Goal: Check status: Check status

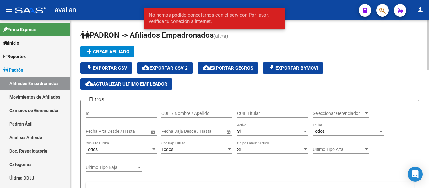
click at [202, 113] on input "CUIL / Nombre / Apellido" at bounding box center [196, 113] width 71 height 5
paste input "31149414"
type input "31149414"
click at [251, 129] on div "Si" at bounding box center [269, 131] width 65 height 5
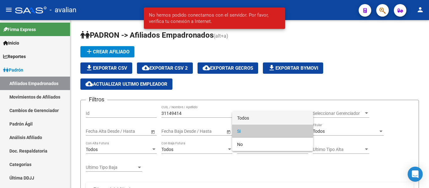
click at [256, 117] on span "Todos" at bounding box center [272, 118] width 71 height 13
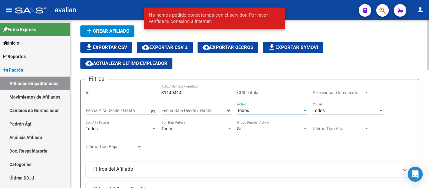
scroll to position [31, 0]
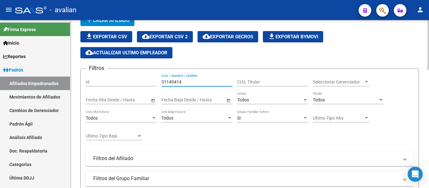
click at [188, 79] on input "31149414" at bounding box center [196, 81] width 71 height 5
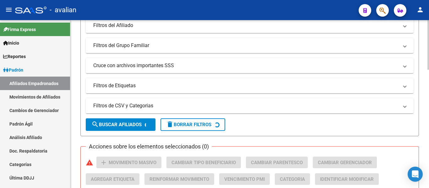
scroll to position [220, 0]
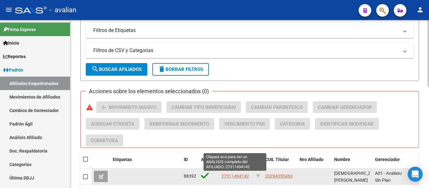
click at [238, 175] on span "27311494142" at bounding box center [236, 176] width 28 height 5
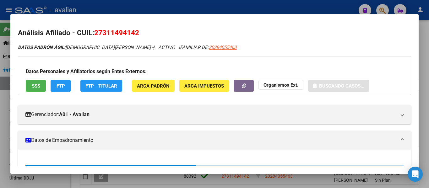
click at [37, 88] on span "SSS" at bounding box center [36, 86] width 8 height 6
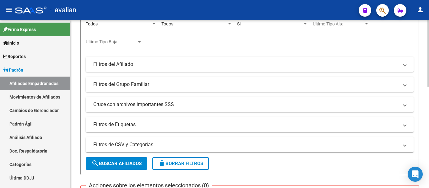
scroll to position [0, 0]
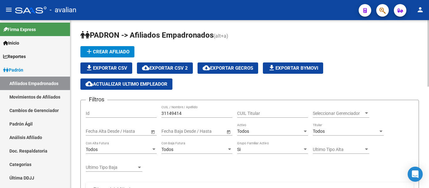
click at [185, 117] on div "31149414 CUIL / Nombre / Apellido" at bounding box center [196, 111] width 71 height 13
click at [184, 113] on input "31149414" at bounding box center [196, 113] width 71 height 5
paste input "28873286"
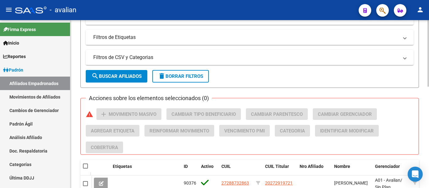
scroll to position [220, 0]
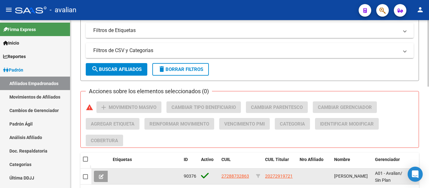
type input "28873286"
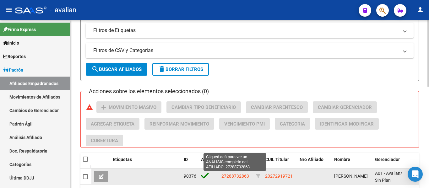
click at [240, 178] on span "27288732863" at bounding box center [236, 176] width 28 height 5
type textarea "27288732863"
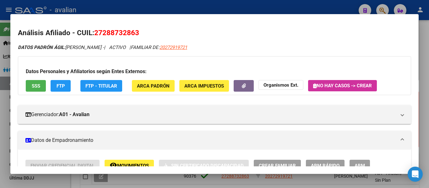
click at [39, 87] on span "SSS" at bounding box center [36, 86] width 8 height 6
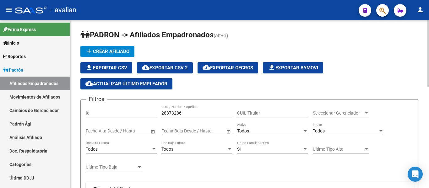
scroll to position [0, 0]
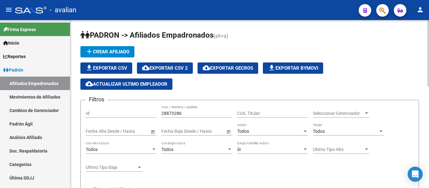
click at [198, 115] on input "28873286" at bounding box center [196, 113] width 71 height 5
paste input "35231780"
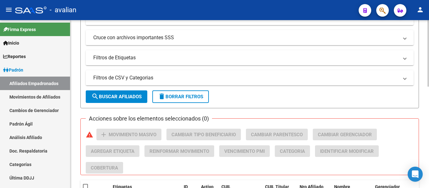
scroll to position [220, 0]
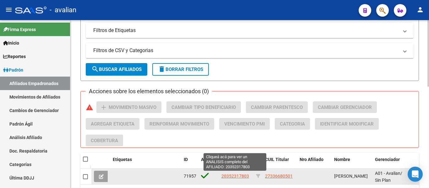
type input "35231780"
click at [243, 177] on span "20352317803" at bounding box center [236, 176] width 28 height 5
type textarea "20352317803"
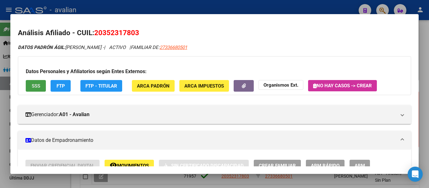
click at [33, 89] on span "SSS" at bounding box center [36, 86] width 8 height 6
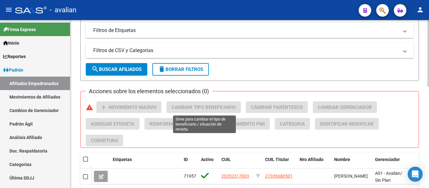
scroll to position [0, 0]
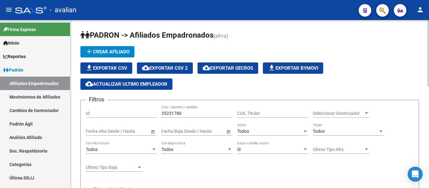
click at [198, 116] on div "35231780 CUIL / Nombre / Apellido" at bounding box center [196, 111] width 71 height 13
click at [198, 114] on input "35231780" at bounding box center [196, 113] width 71 height 5
paste input "0381517"
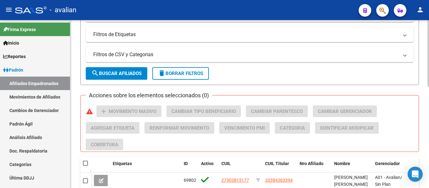
scroll to position [251, 0]
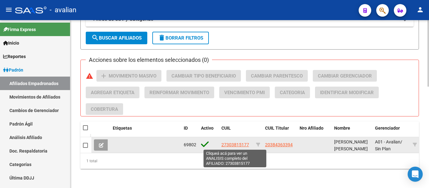
type input "30381517"
click at [227, 145] on span "27303815177" at bounding box center [236, 144] width 28 height 5
type textarea "27303815177"
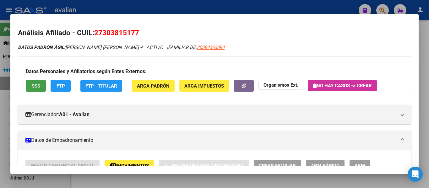
click at [44, 89] on button "SSS" at bounding box center [36, 86] width 20 height 12
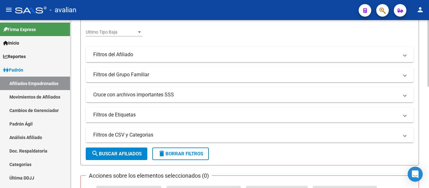
scroll to position [31, 0]
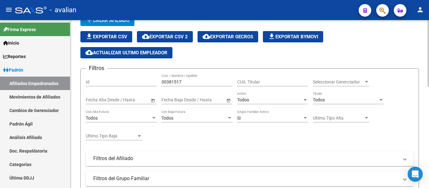
click at [185, 81] on input "30381517" at bounding box center [196, 81] width 71 height 5
paste input "4664693"
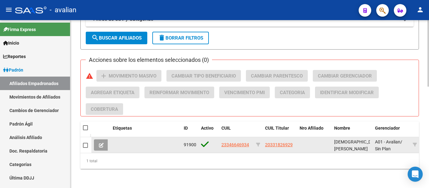
scroll to position [257, 0]
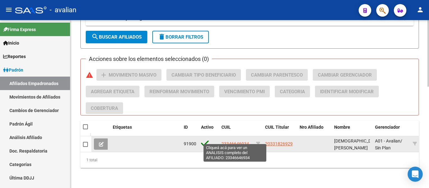
type input "34664693"
click at [240, 141] on span "23346646934" at bounding box center [236, 143] width 28 height 5
type textarea "23346646934"
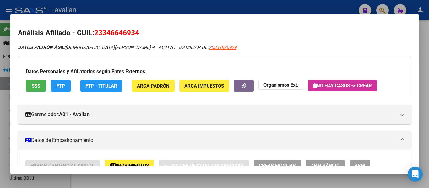
click at [36, 90] on button "SSS" at bounding box center [36, 86] width 20 height 12
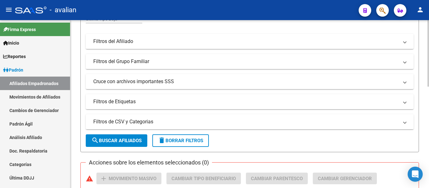
scroll to position [68, 0]
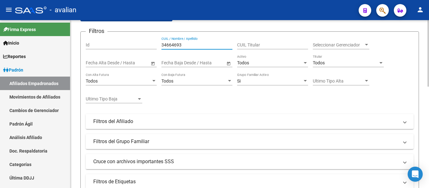
click at [187, 45] on input "34664693" at bounding box center [196, 44] width 71 height 5
paste input "46405375"
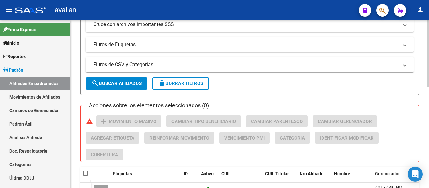
scroll to position [257, 0]
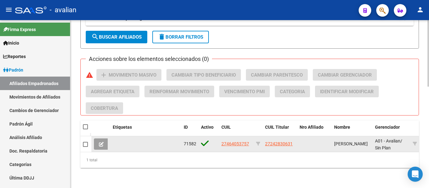
type input "46405375"
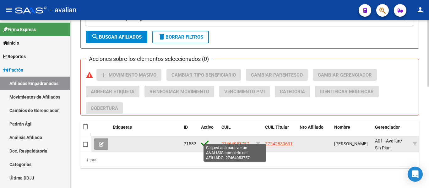
click at [233, 141] on span "27464053757" at bounding box center [236, 143] width 28 height 5
type textarea "27464053757"
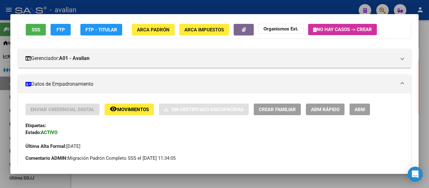
scroll to position [0, 0]
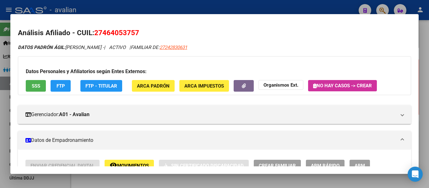
click at [34, 84] on span "SSS" at bounding box center [36, 86] width 8 height 6
